Goal: Communication & Community: Answer question/provide support

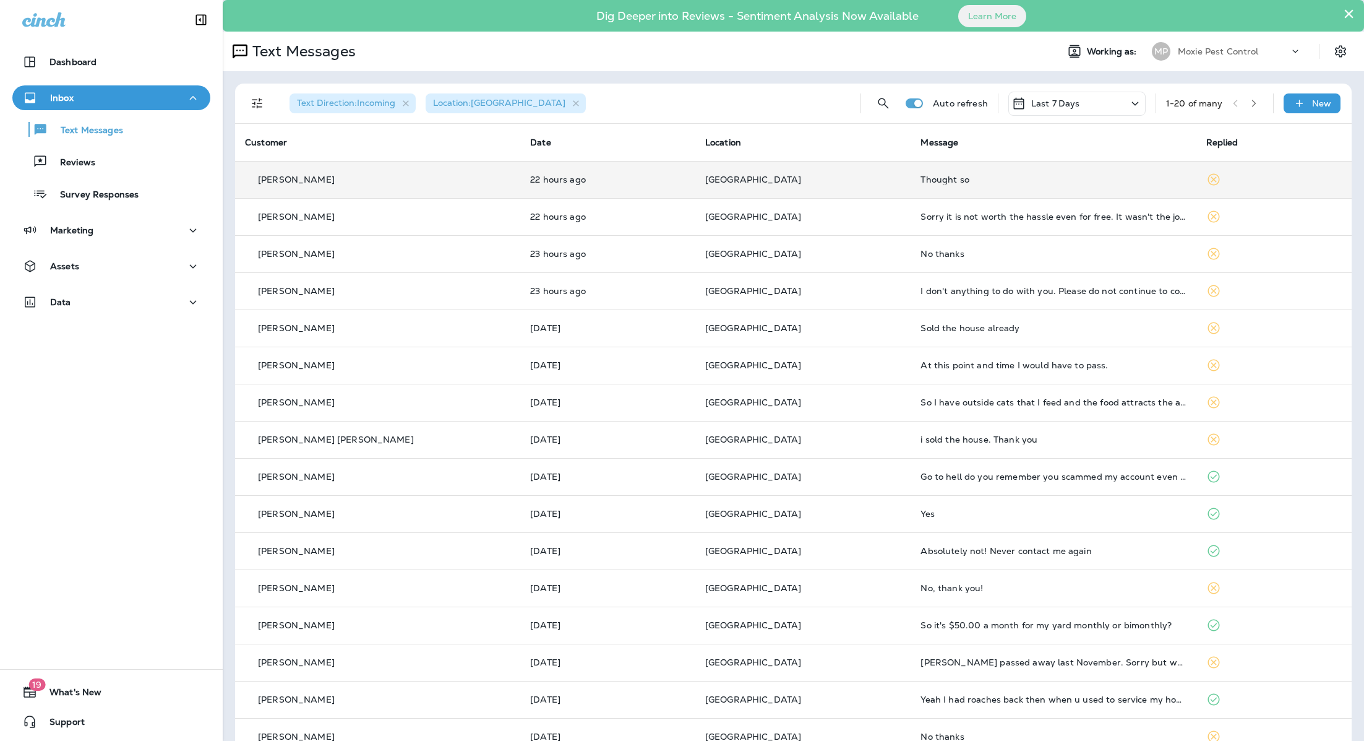
click at [930, 182] on div "Thought so" at bounding box center [1053, 179] width 265 height 10
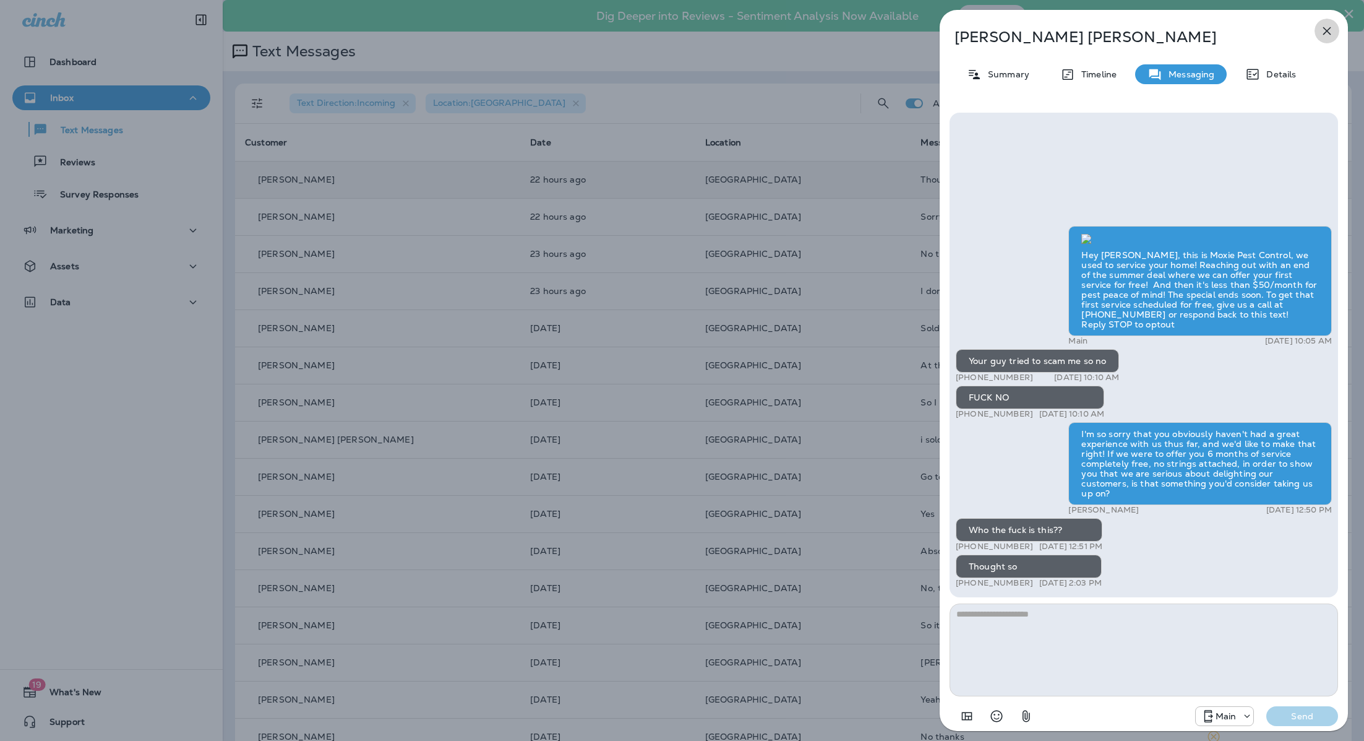
click at [1328, 30] on icon "button" at bounding box center [1327, 31] width 8 height 8
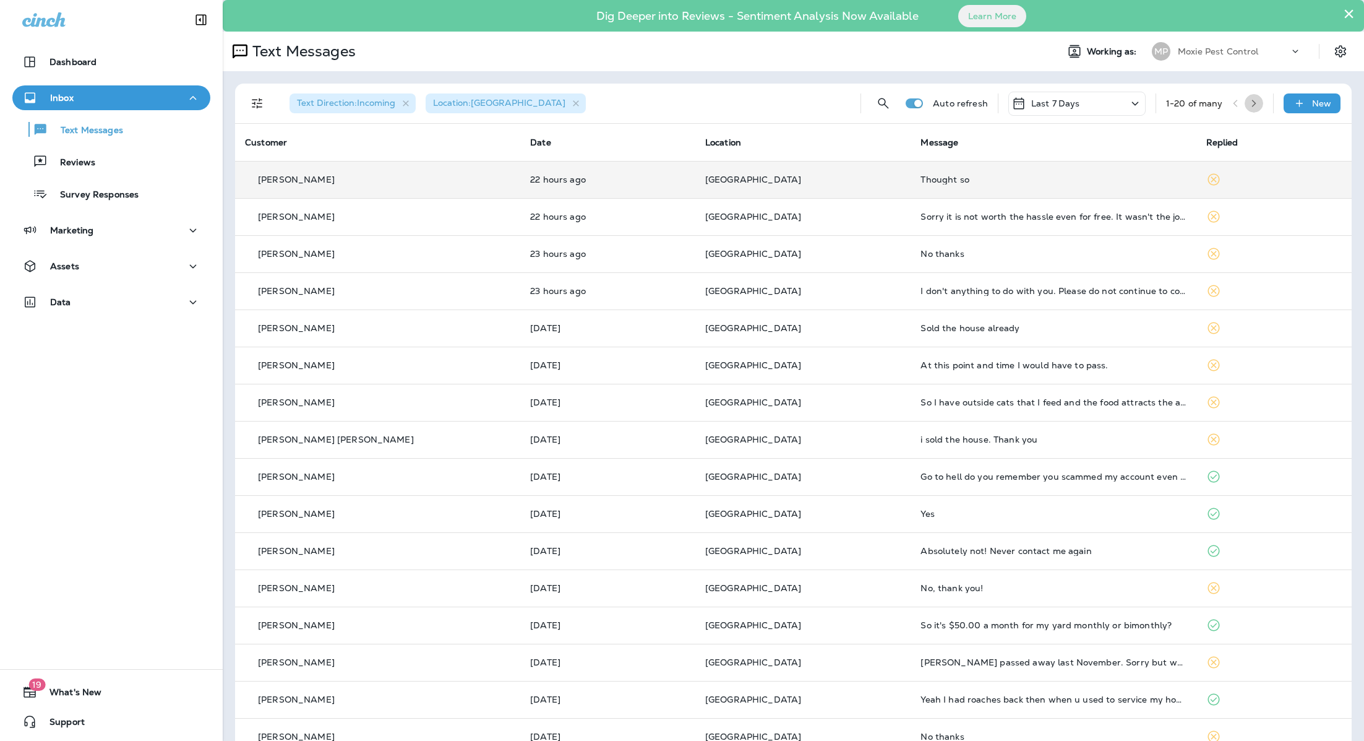
click at [1259, 104] on button "button" at bounding box center [1254, 103] width 19 height 19
